Goal: Task Accomplishment & Management: Manage account settings

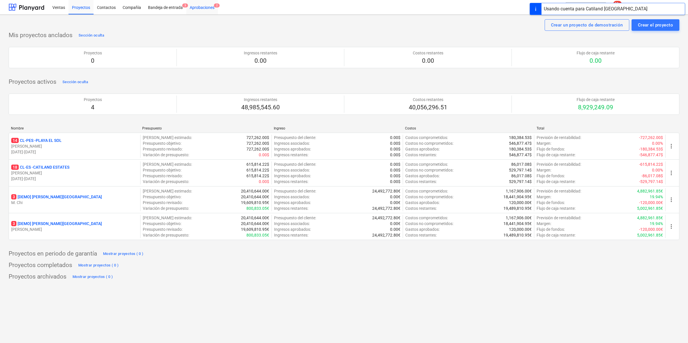
click at [208, 6] on div "Aprobaciones 2" at bounding box center [202, 7] width 32 height 15
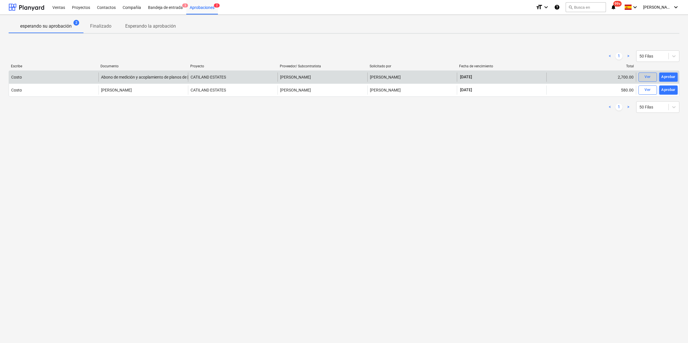
click at [649, 74] on div "Ver" at bounding box center [647, 77] width 6 height 7
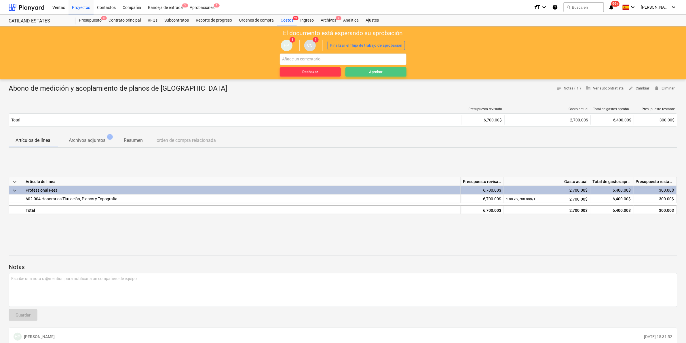
click at [380, 73] on div "Aprobar" at bounding box center [376, 72] width 14 height 7
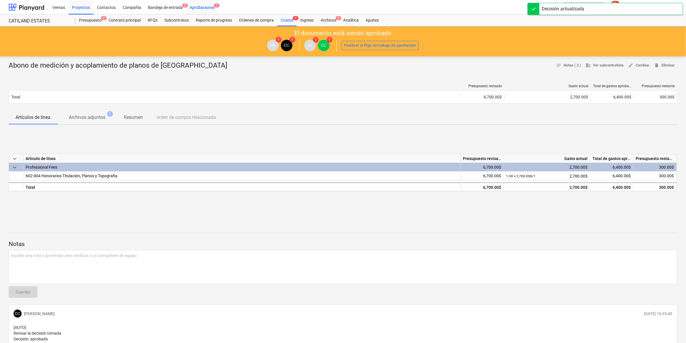
click at [199, 4] on div "Aprobaciones 1" at bounding box center [202, 7] width 32 height 15
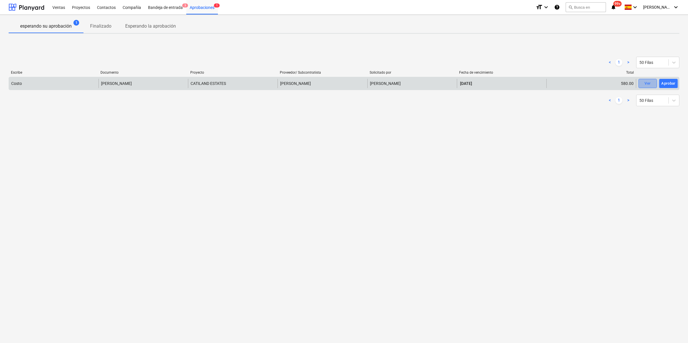
click at [647, 81] on div "Ver" at bounding box center [647, 83] width 6 height 7
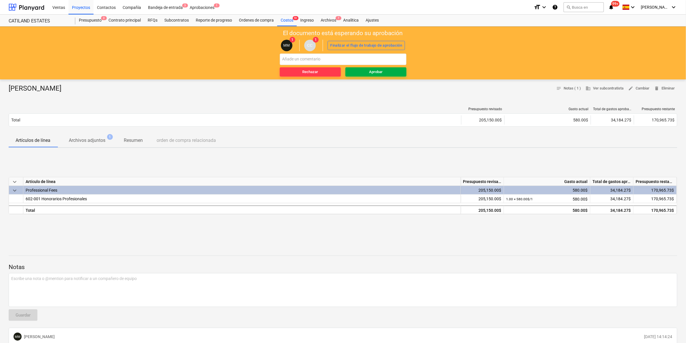
click at [369, 75] on div "Aprobar" at bounding box center [376, 72] width 14 height 7
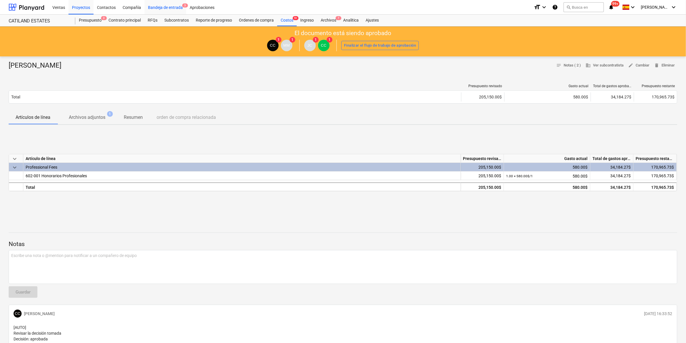
click at [162, 9] on div "Bandeja de entrada 3" at bounding box center [165, 7] width 42 height 15
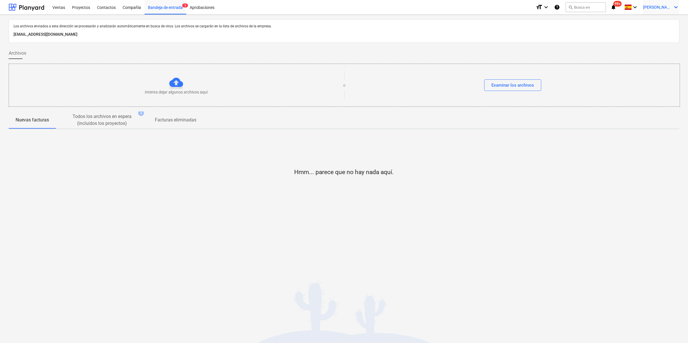
click at [678, 7] on icon "keyboard_arrow_down" at bounding box center [675, 7] width 7 height 7
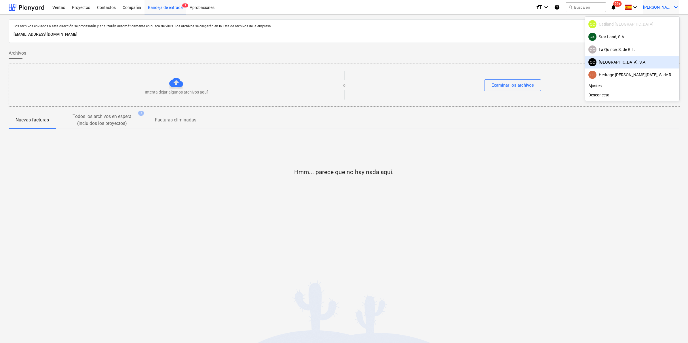
click at [650, 65] on div "CC [GEOGRAPHIC_DATA], S.A." at bounding box center [631, 62] width 87 height 8
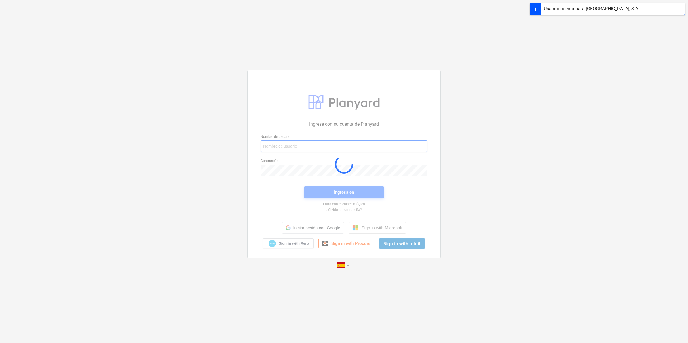
type input "[EMAIL_ADDRESS][DOMAIN_NAME]"
